Goal: Information Seeking & Learning: Check status

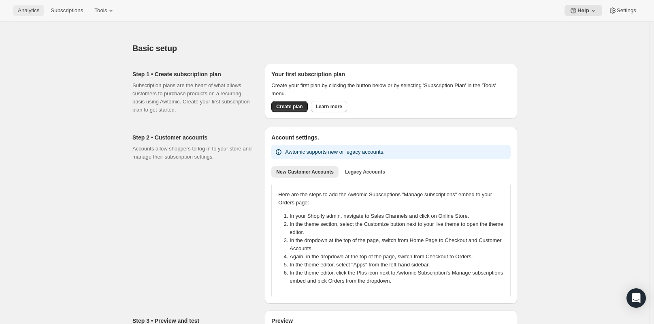
click at [27, 9] on span "Analytics" at bounding box center [28, 10] width 21 height 6
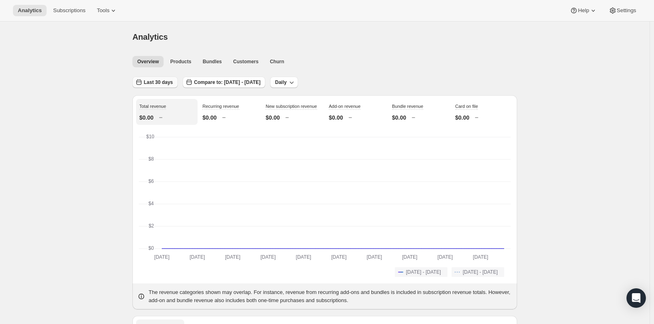
click at [162, 83] on span "Last 30 days" at bounding box center [158, 82] width 29 height 6
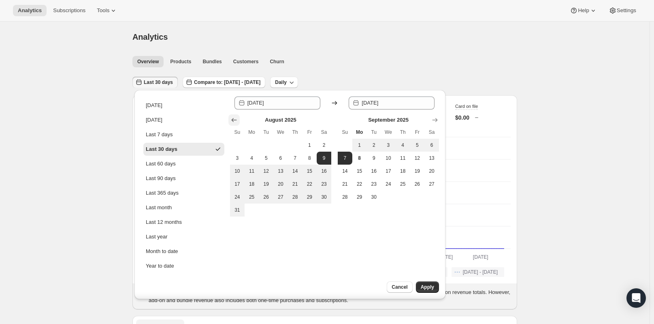
click at [234, 117] on icon "Show previous month, July 2025" at bounding box center [234, 120] width 8 height 8
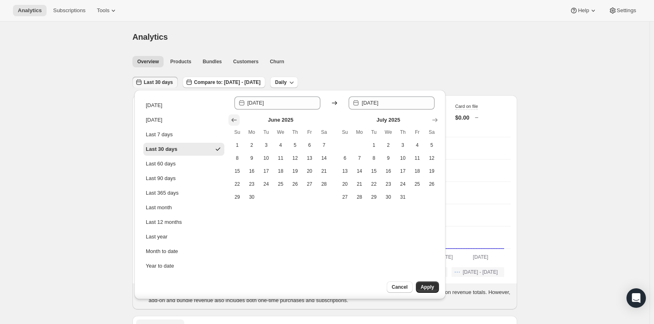
click at [234, 117] on icon "Show previous month, May 2025" at bounding box center [234, 120] width 8 height 8
click at [234, 117] on icon "Show previous month, April 2025" at bounding box center [234, 120] width 8 height 8
click at [234, 117] on icon "Show previous month, February 2025" at bounding box center [234, 120] width 8 height 8
click at [234, 117] on icon "Show previous month, January 2025" at bounding box center [234, 120] width 8 height 8
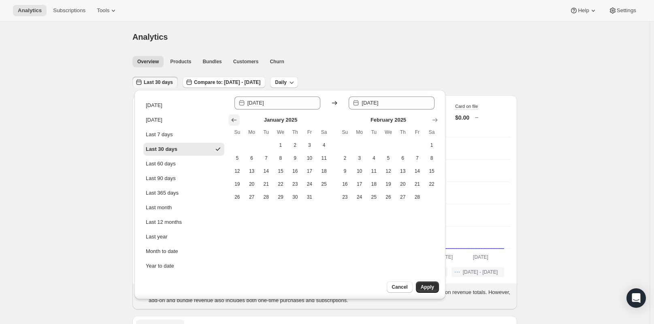
click at [234, 117] on icon "Show previous month, December 2024" at bounding box center [234, 120] width 8 height 8
click at [237, 143] on span "1" at bounding box center [237, 145] width 8 height 6
type input "[DATE]"
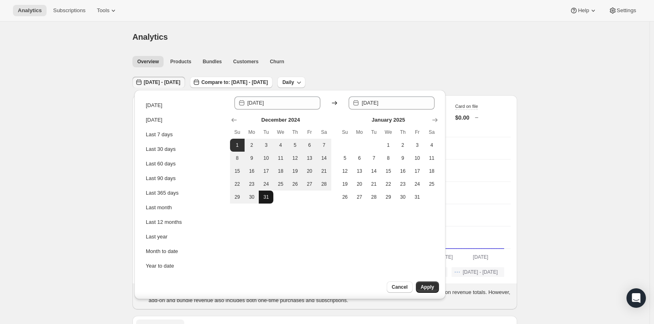
click at [263, 199] on span "31" at bounding box center [266, 197] width 8 height 6
type input "[DATE]"
click at [431, 292] on button "Apply" at bounding box center [427, 286] width 23 height 11
